Goal: Task Accomplishment & Management: Manage account settings

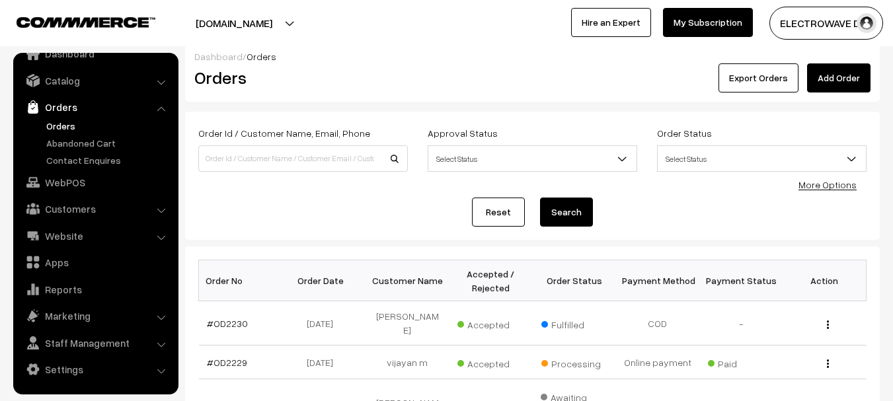
scroll to position [66, 0]
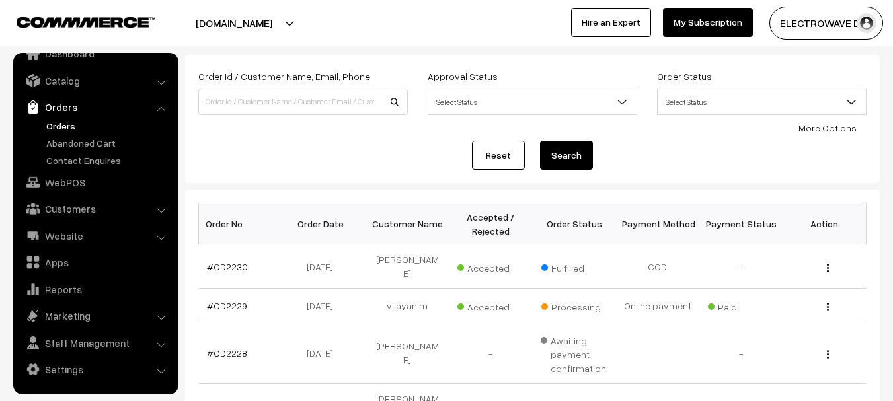
click at [62, 122] on link "Orders" at bounding box center [108, 126] width 131 height 14
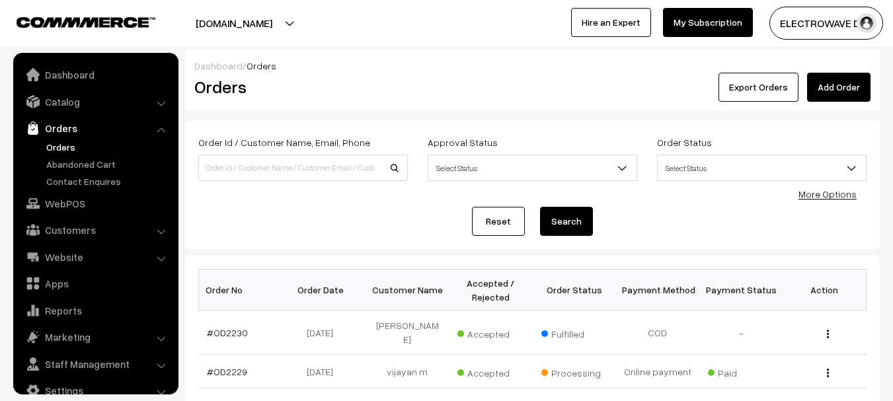
scroll to position [21, 0]
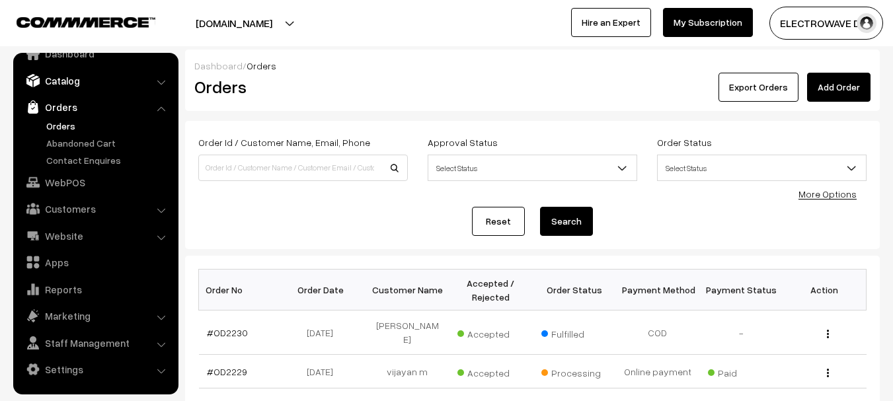
click at [62, 78] on link "Catalog" at bounding box center [95, 81] width 157 height 24
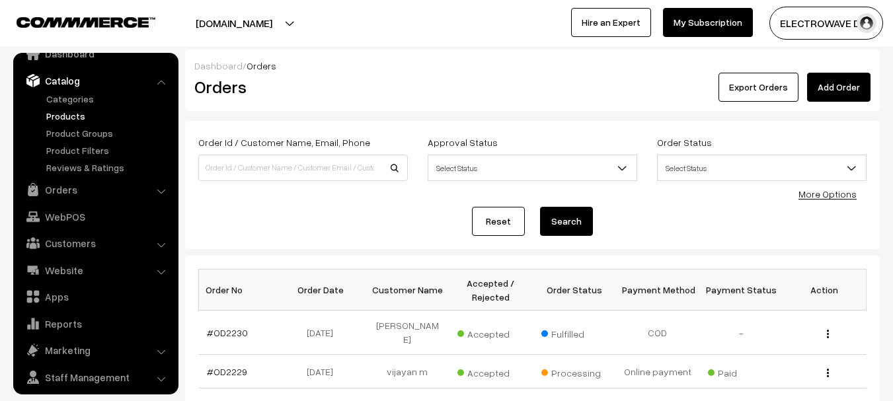
click at [56, 118] on link "Products" at bounding box center [108, 116] width 131 height 14
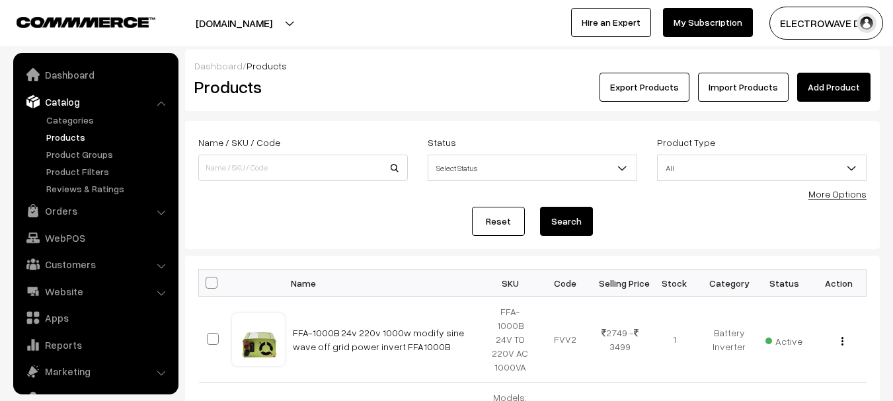
scroll to position [37, 0]
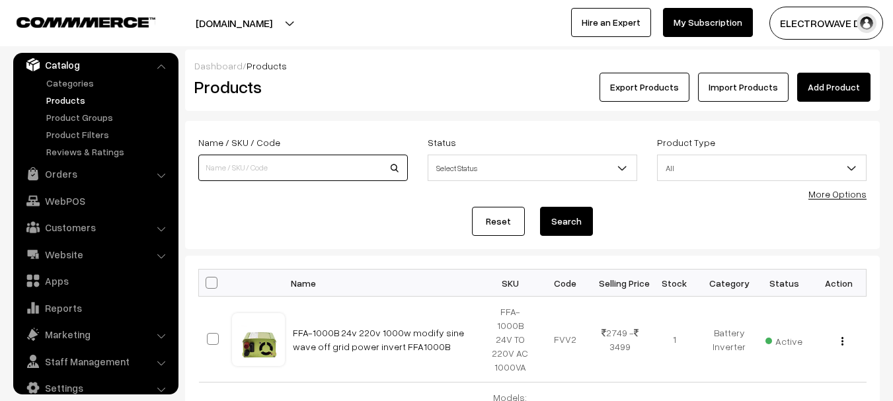
click at [277, 161] on input at bounding box center [302, 168] width 209 height 26
type input "2USB"
click at [540, 207] on button "Search" at bounding box center [566, 221] width 53 height 29
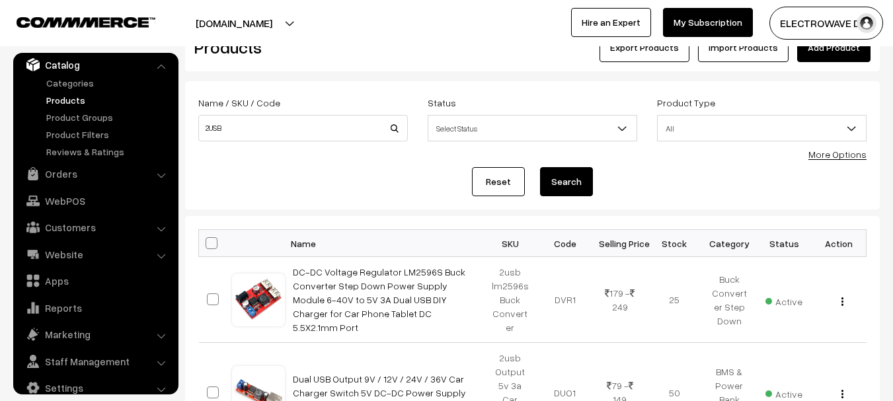
scroll to position [36, 0]
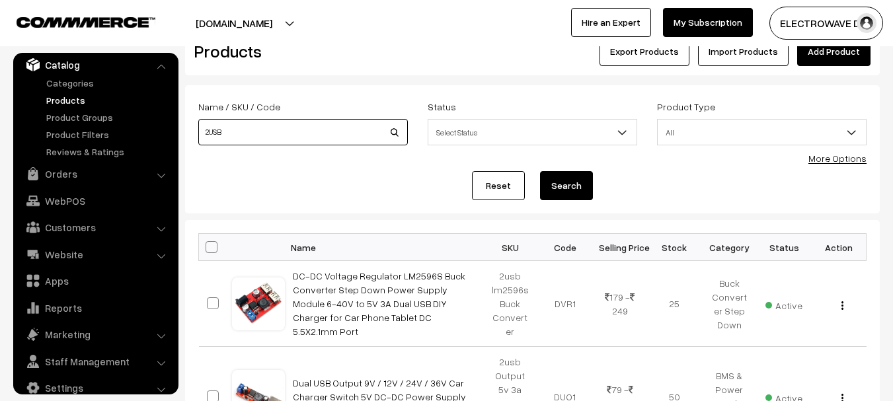
click at [209, 137] on input "2USB" at bounding box center [302, 132] width 209 height 26
type input "2-USB"
click at [540, 171] on button "Search" at bounding box center [566, 185] width 53 height 29
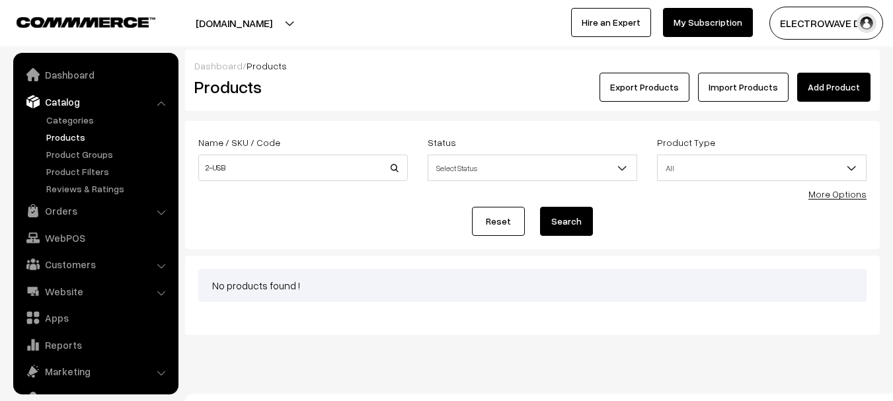
scroll to position [37, 0]
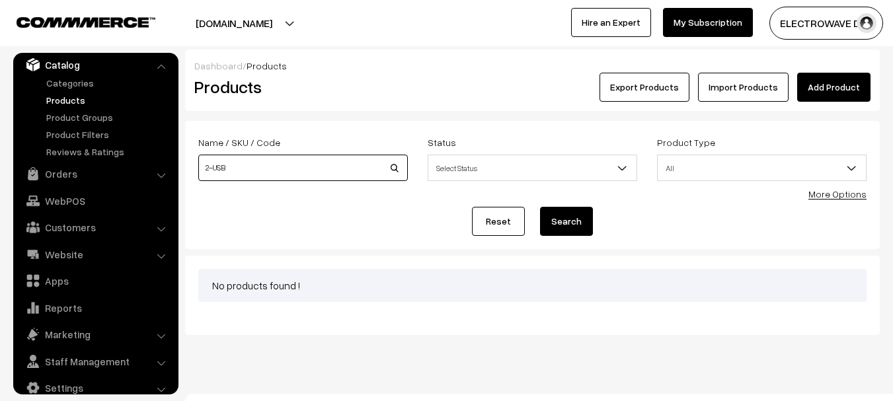
drag, startPoint x: 186, startPoint y: 160, endPoint x: 155, endPoint y: 161, distance: 30.4
click at [155, 161] on body "Thank you for showing interest. Our team will call you shortly. Close dhruvpro.…" at bounding box center [446, 210] width 893 height 421
type input "usb"
click at [540, 207] on button "Search" at bounding box center [566, 221] width 53 height 29
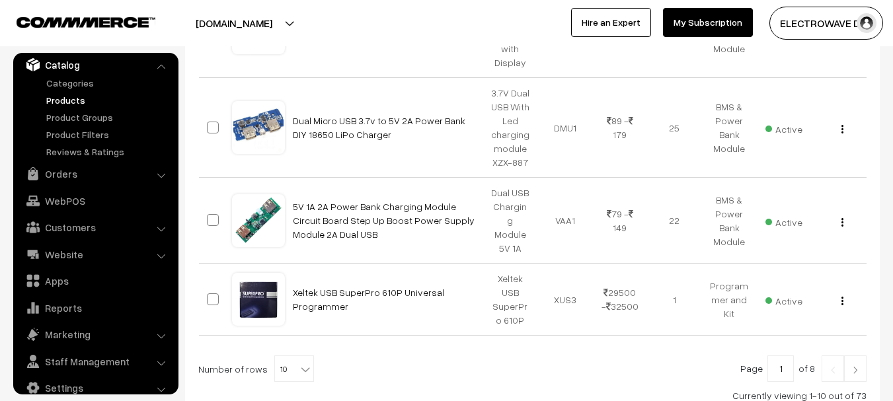
scroll to position [904, 0]
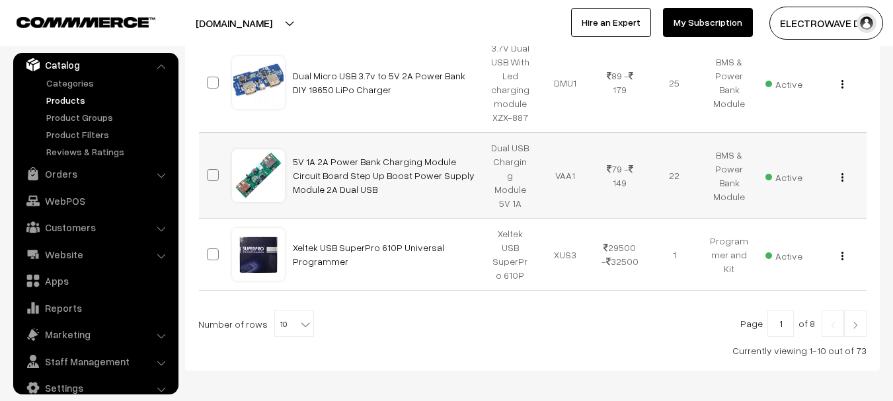
click at [839, 169] on div "View Edit Delete" at bounding box center [838, 176] width 39 height 14
click at [843, 172] on button "button" at bounding box center [842, 177] width 3 height 11
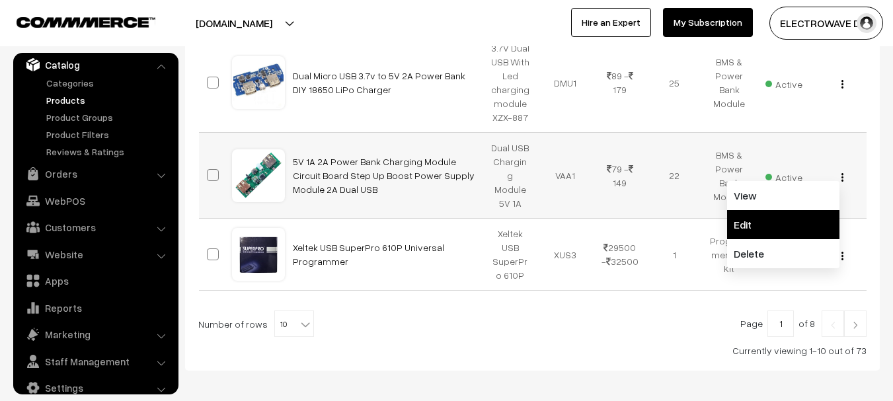
click at [773, 210] on link "Edit" at bounding box center [783, 224] width 112 height 29
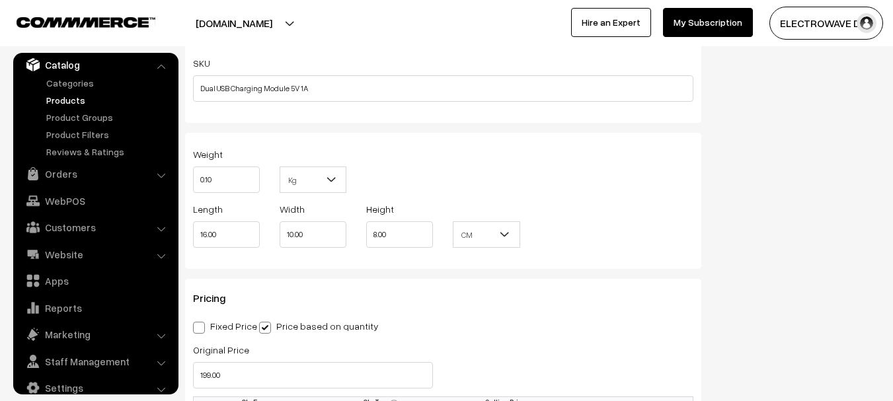
scroll to position [1082, 0]
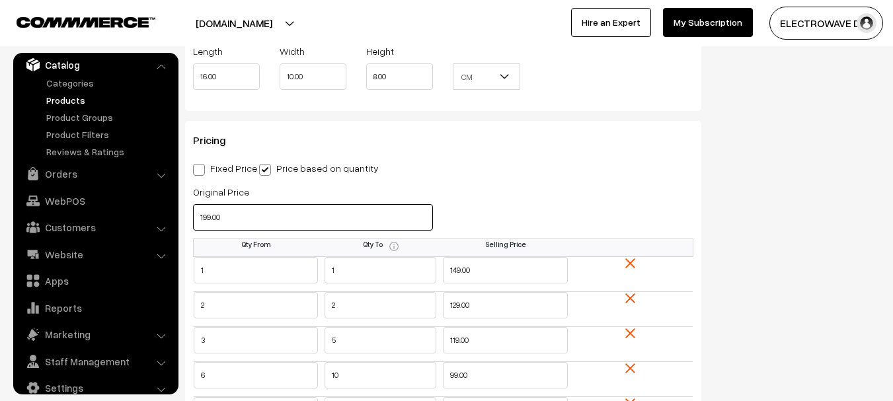
drag, startPoint x: 269, startPoint y: 221, endPoint x: 185, endPoint y: 225, distance: 84.0
click at [185, 225] on div "Original Price 199.00" at bounding box center [313, 211] width 260 height 55
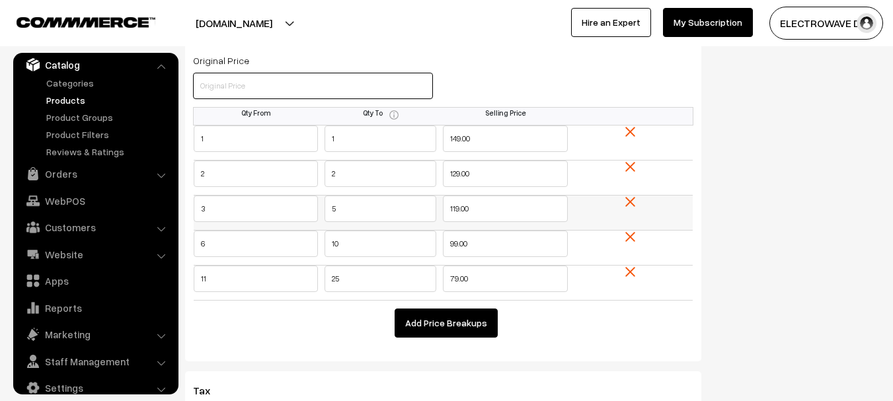
scroll to position [1214, 0]
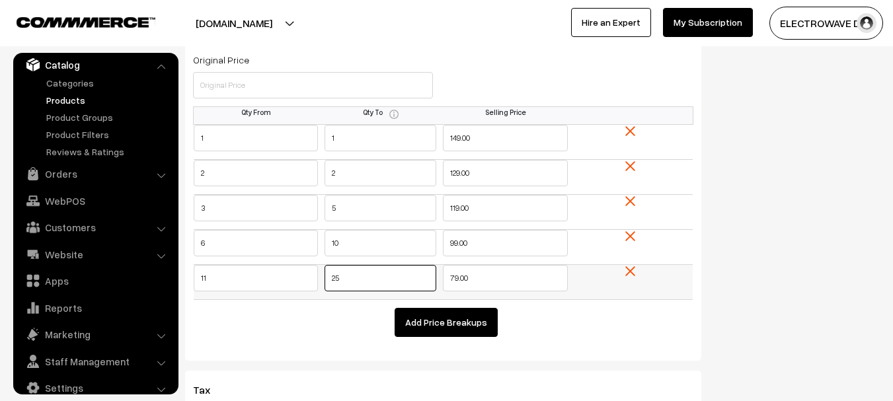
drag, startPoint x: 363, startPoint y: 278, endPoint x: 309, endPoint y: 278, distance: 54.2
click at [309, 278] on tr "11 25 79.00" at bounding box center [444, 282] width 500 height 35
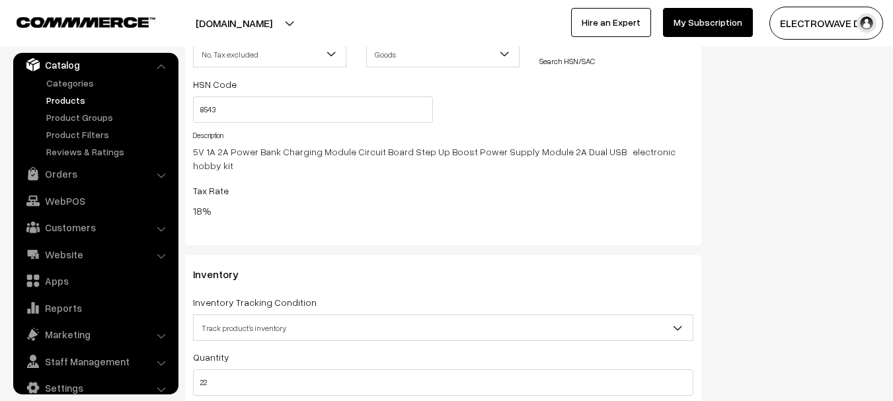
scroll to position [1743, 0]
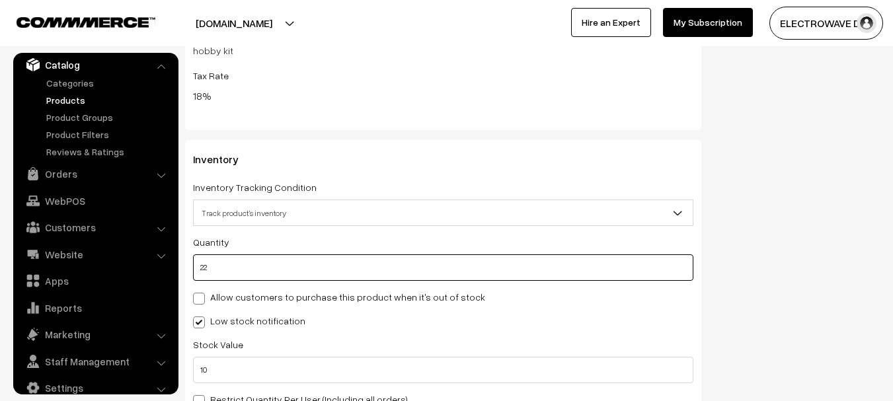
drag, startPoint x: 277, startPoint y: 252, endPoint x: 187, endPoint y: 253, distance: 89.9
click at [187, 253] on div "Inventory Inventory Tracking Condition Don't track inventory Track product's in…" at bounding box center [443, 284] width 516 height 288
type input "4"
drag, startPoint x: 246, startPoint y: 251, endPoint x: 157, endPoint y: 253, distance: 89.2
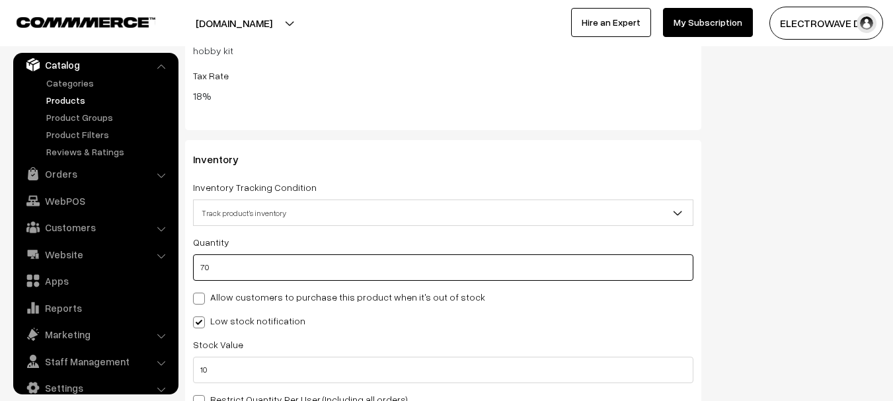
type input "70"
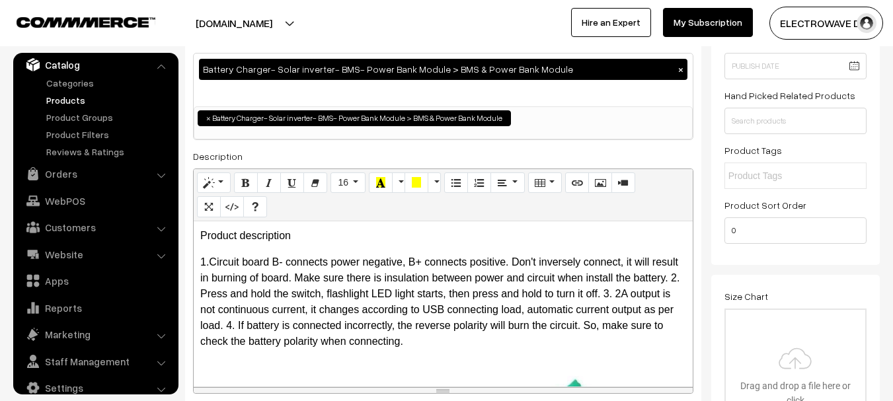
scroll to position [0, 0]
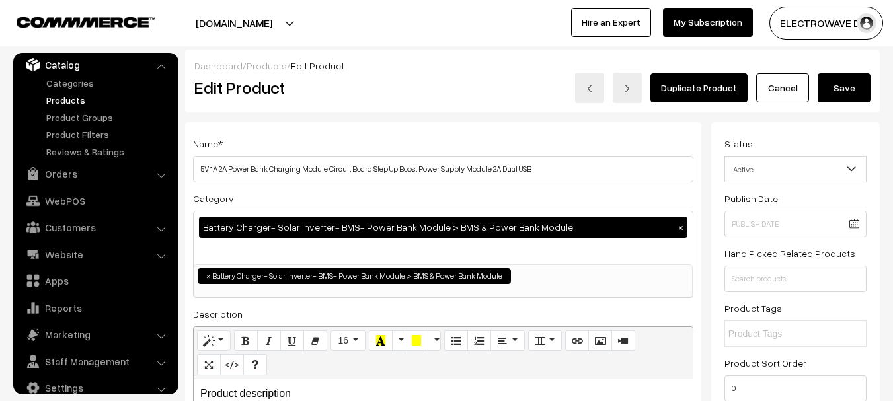
click at [829, 87] on button "Save" at bounding box center [844, 87] width 53 height 29
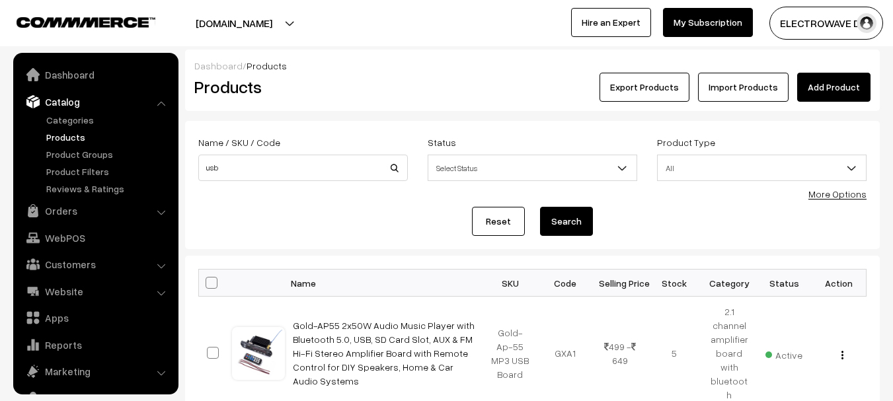
scroll to position [37, 0]
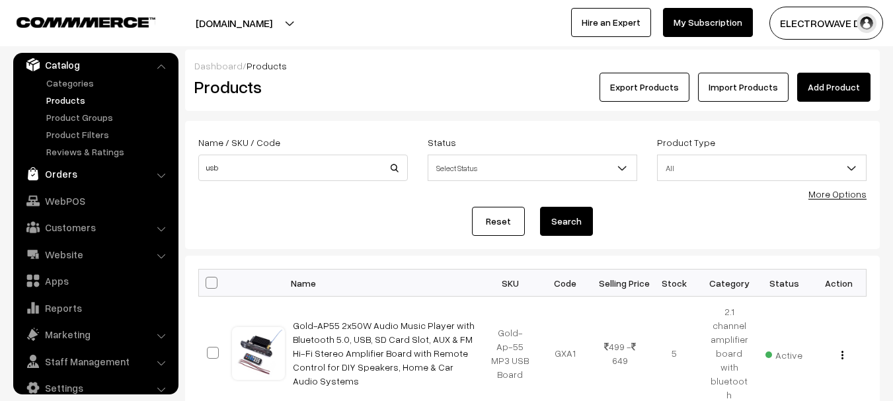
click at [69, 180] on link "Orders" at bounding box center [95, 174] width 157 height 24
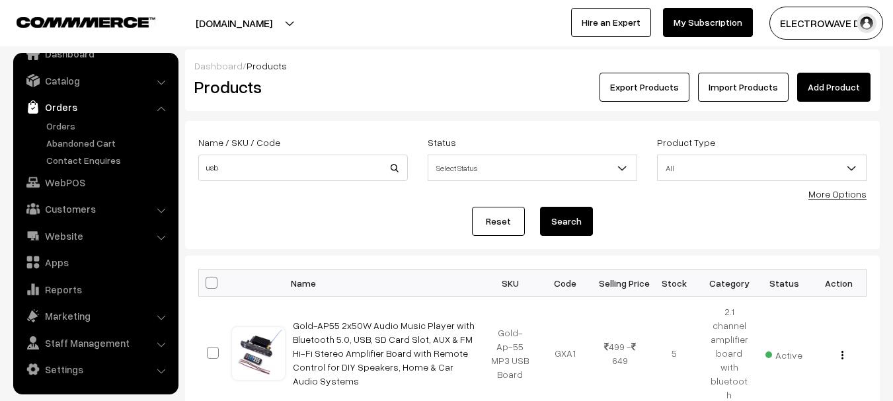
scroll to position [21, 0]
click at [61, 120] on link "Orders" at bounding box center [108, 126] width 131 height 14
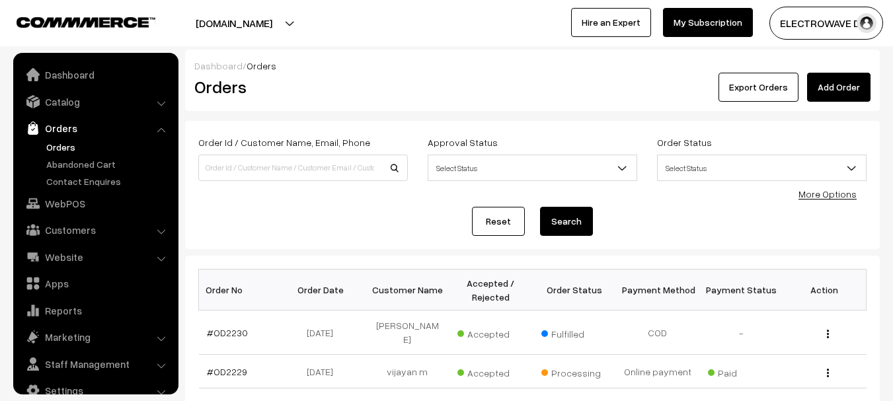
scroll to position [21, 0]
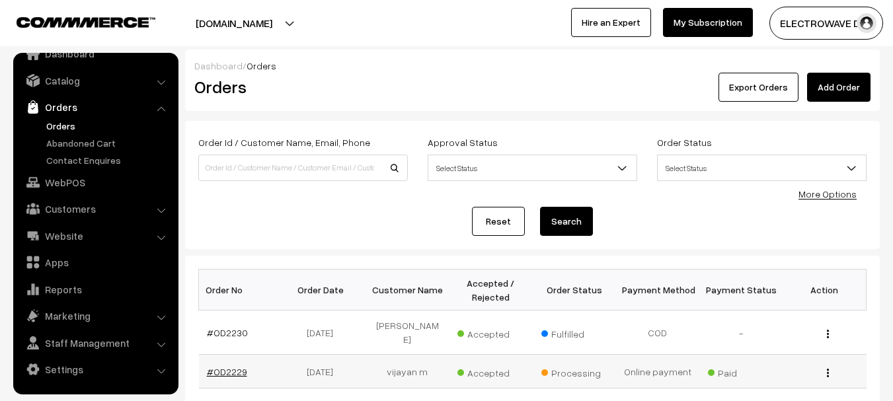
click at [217, 366] on link "#OD2229" at bounding box center [227, 371] width 40 height 11
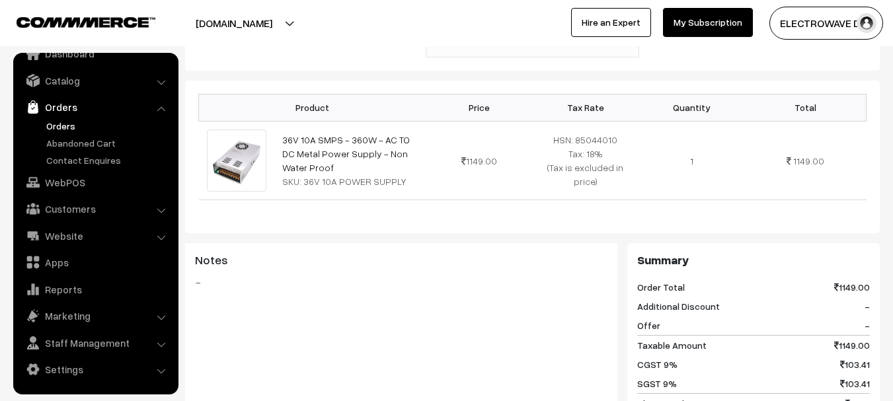
scroll to position [67, 0]
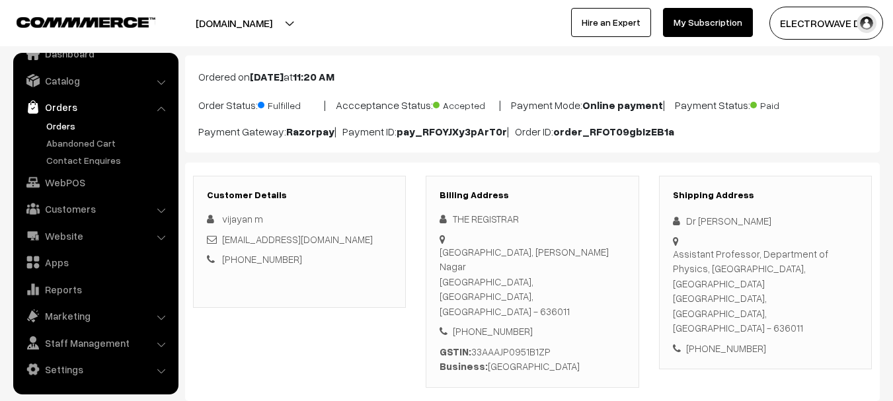
click at [51, 124] on link "Orders" at bounding box center [108, 126] width 131 height 14
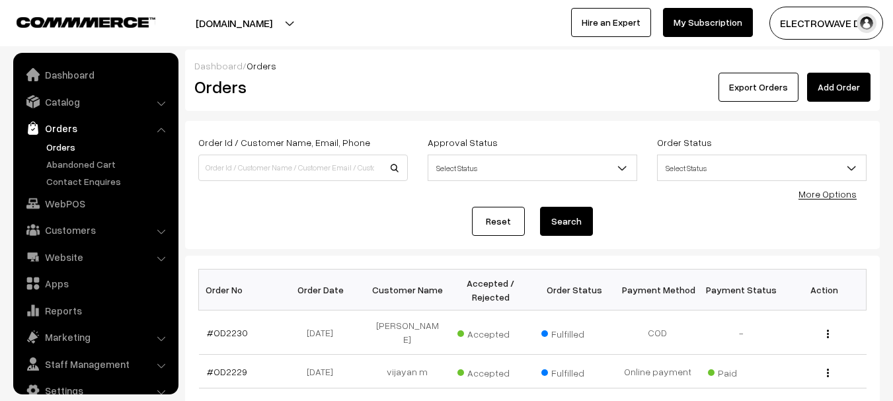
scroll to position [21, 0]
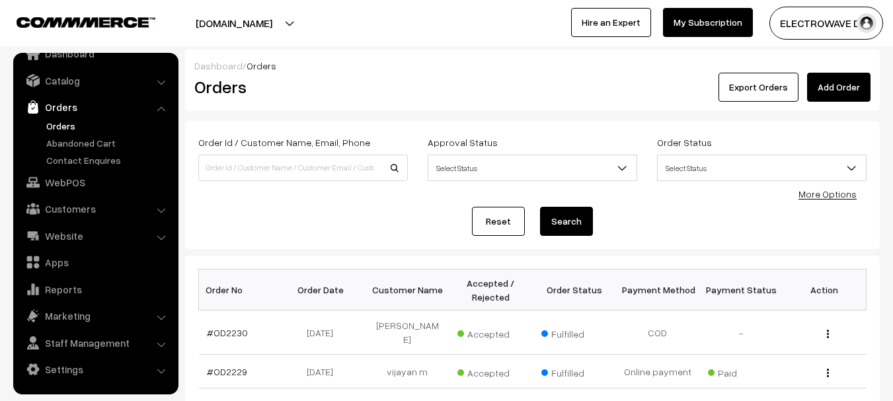
click at [225, 28] on button "[DOMAIN_NAME]" at bounding box center [233, 23] width 169 height 33
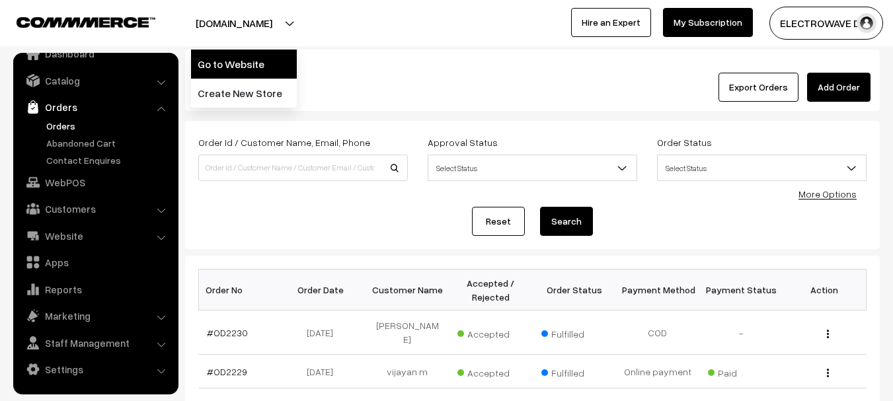
click at [218, 65] on link "Go to Website" at bounding box center [244, 64] width 106 height 29
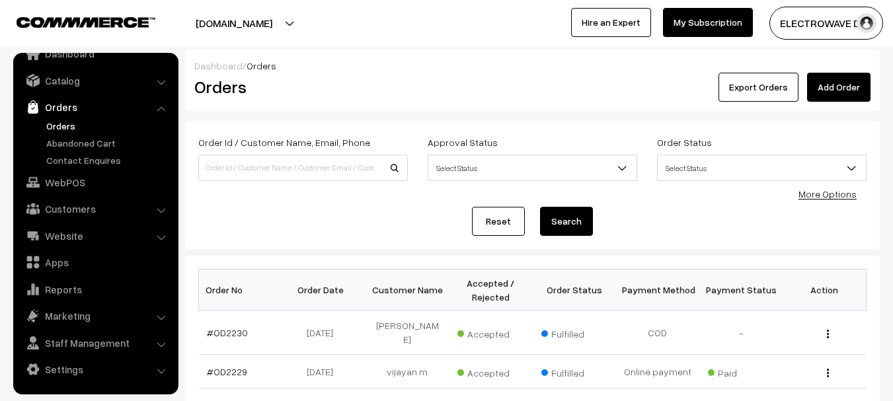
click at [67, 118] on link "Orders" at bounding box center [95, 107] width 157 height 24
click at [58, 128] on link "Orders" at bounding box center [108, 126] width 131 height 14
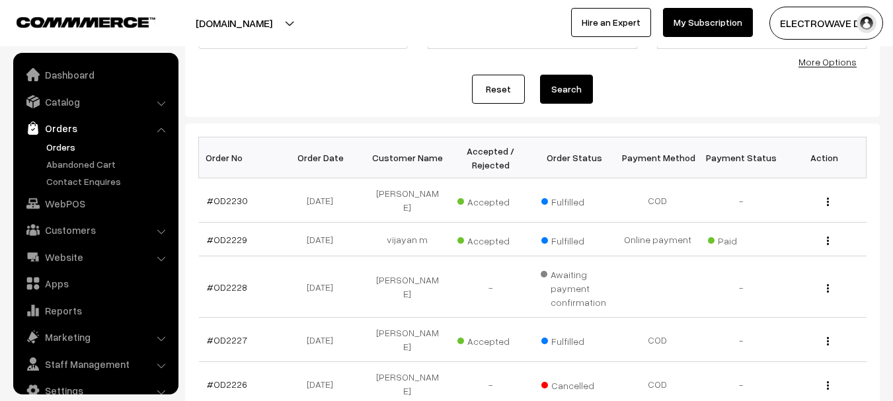
click at [60, 140] on link "Orders" at bounding box center [108, 147] width 131 height 14
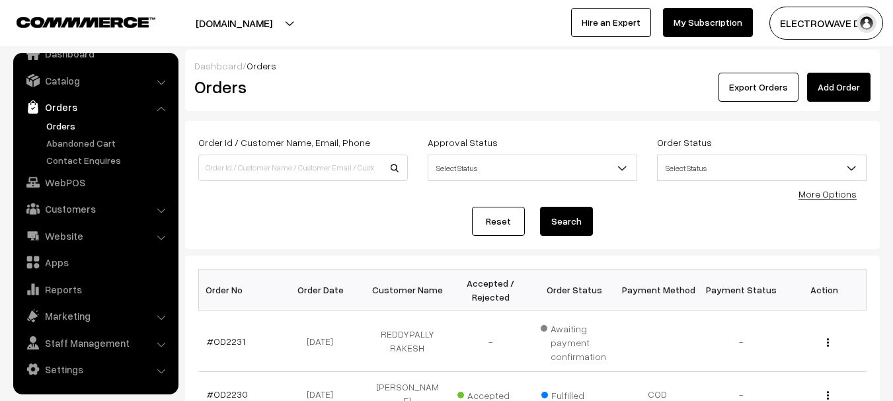
click at [379, 243] on div "Order Id / Customer Name, Email, Phone Approval Status Select Status Awaiting A…" at bounding box center [532, 185] width 695 height 128
click at [55, 132] on link "Orders" at bounding box center [108, 126] width 131 height 14
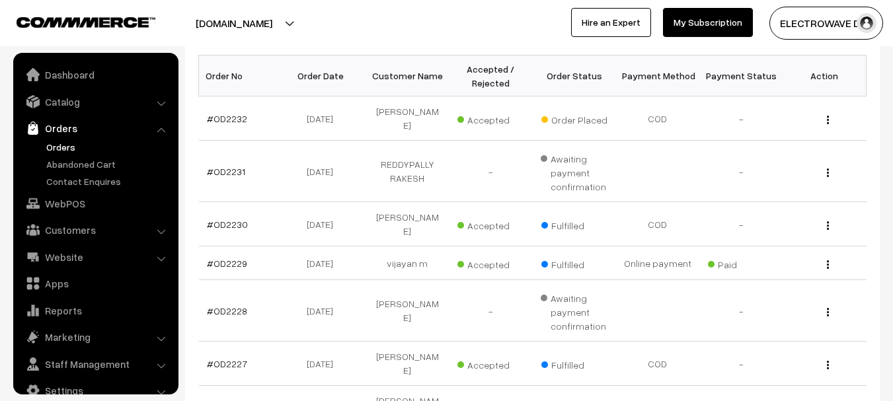
scroll to position [21, 0]
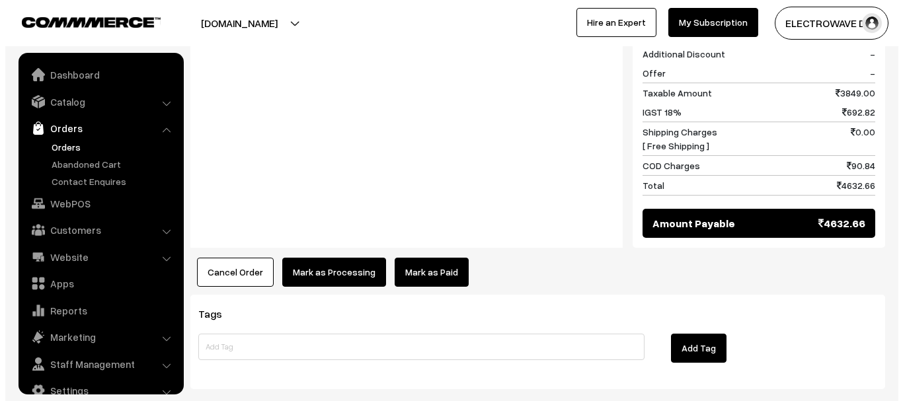
scroll to position [21, 0]
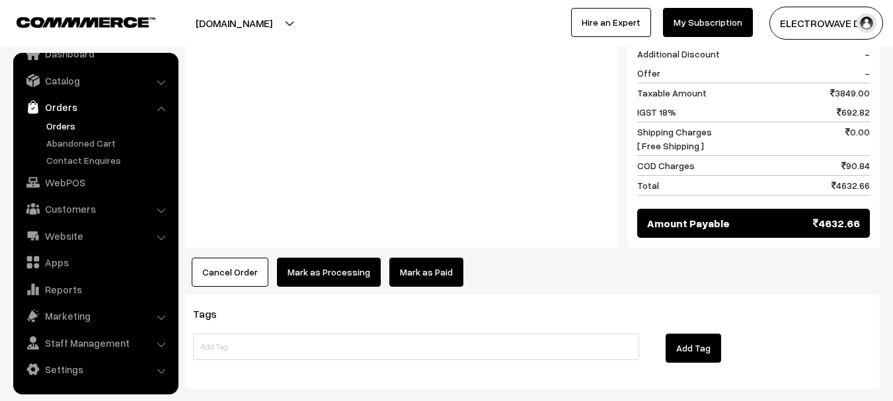
click at [306, 260] on button "Mark as Processing" at bounding box center [329, 272] width 104 height 29
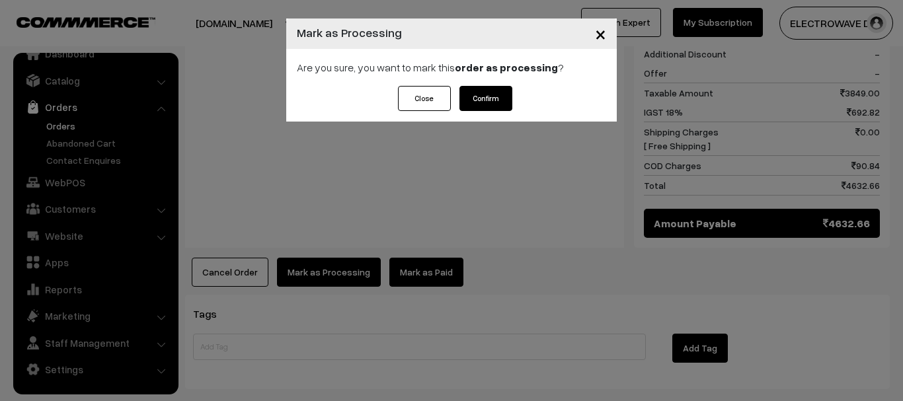
click at [466, 105] on button "Confirm" at bounding box center [485, 98] width 53 height 25
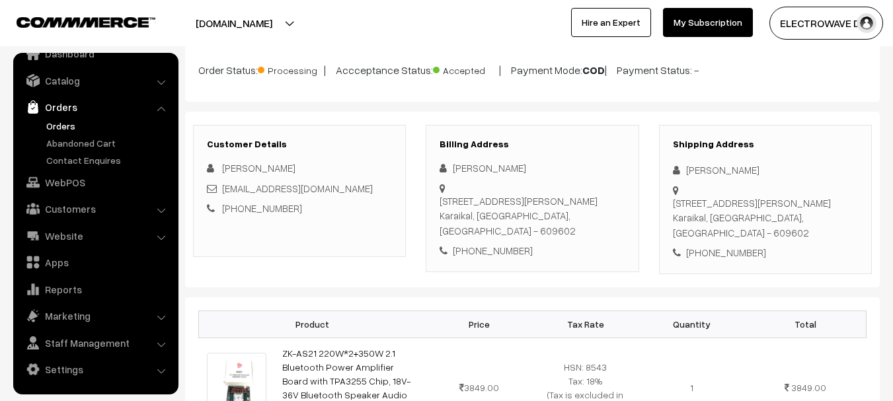
scroll to position [198, 0]
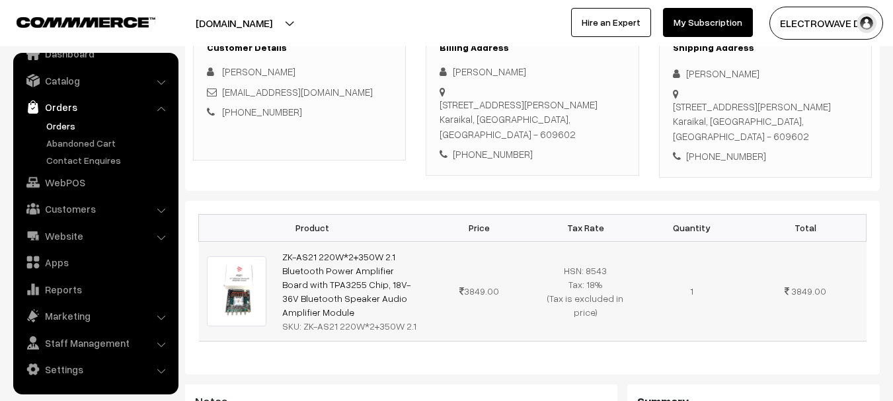
click at [489, 241] on td "3849.00" at bounding box center [479, 291] width 106 height 100
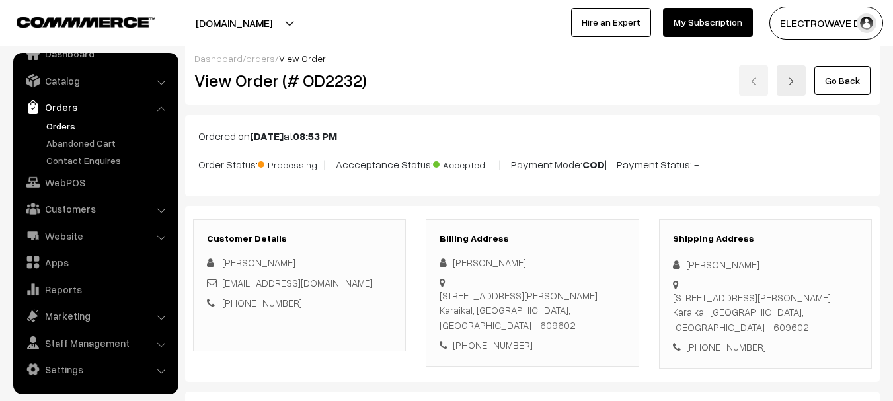
scroll to position [0, 0]
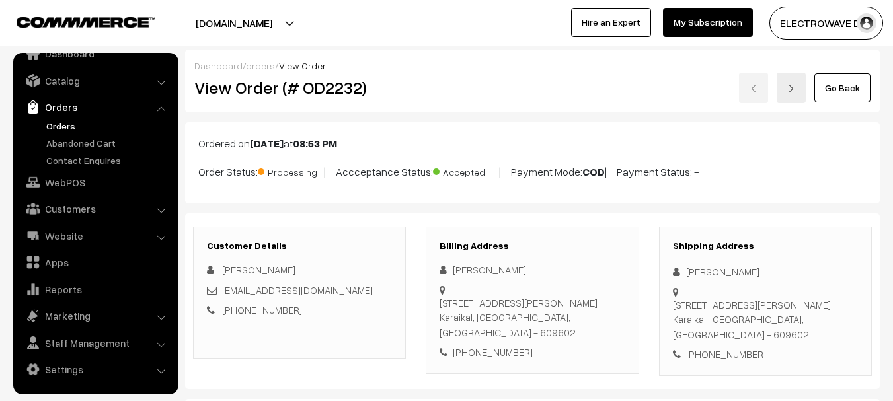
click at [518, 233] on div "Billing Address [PERSON_NAME] [STREET_ADDRESS][PERSON_NAME] [PHONE_NUMBER]" at bounding box center [532, 300] width 213 height 147
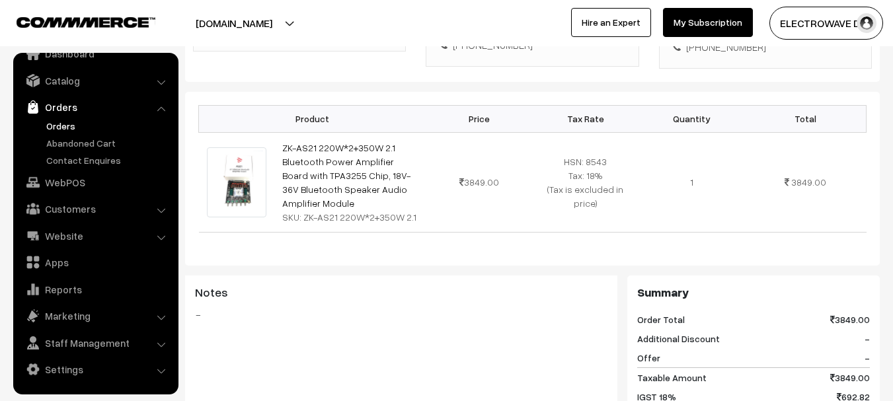
scroll to position [397, 0]
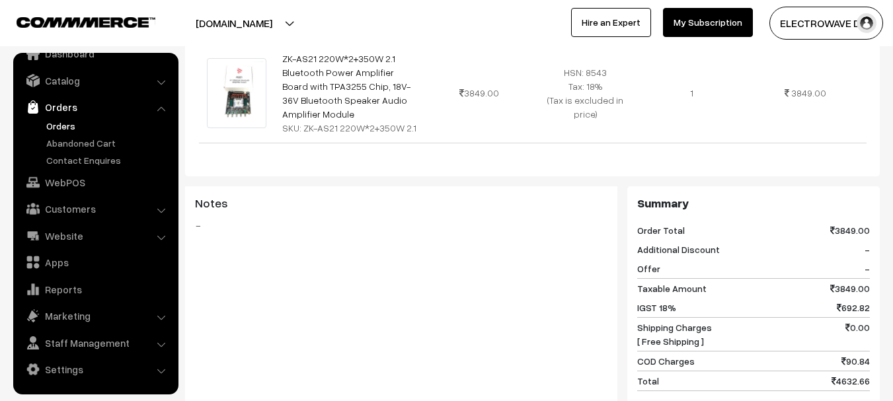
click at [50, 126] on link "Orders" at bounding box center [108, 126] width 131 height 14
